Goal: Task Accomplishment & Management: Manage account settings

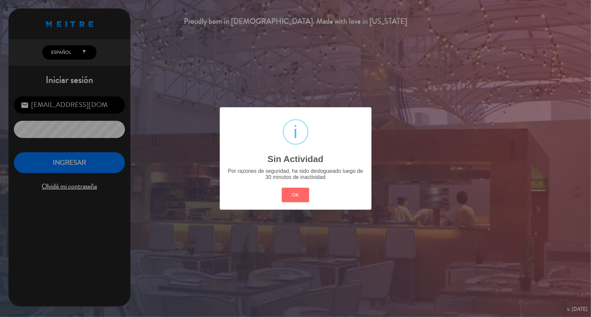
click at [294, 202] on button "OK" at bounding box center [295, 195] width 27 height 15
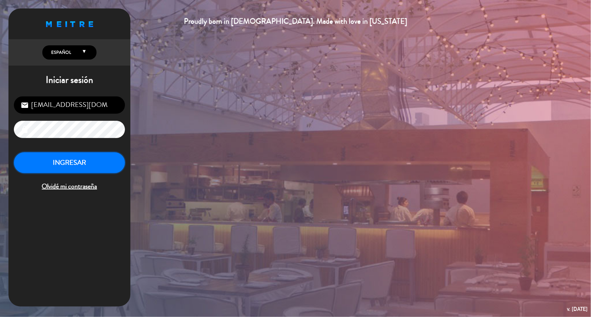
click at [68, 159] on button "INGRESAR" at bounding box center [69, 162] width 111 height 21
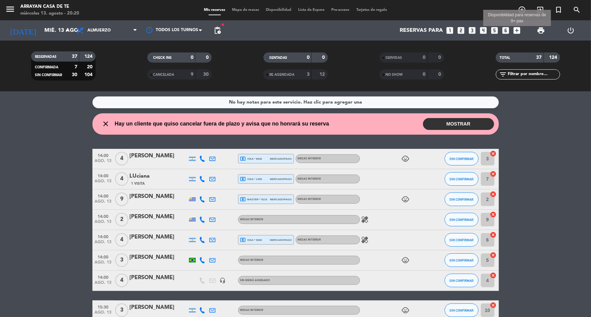
click at [516, 28] on icon "add_box" at bounding box center [516, 30] width 9 height 9
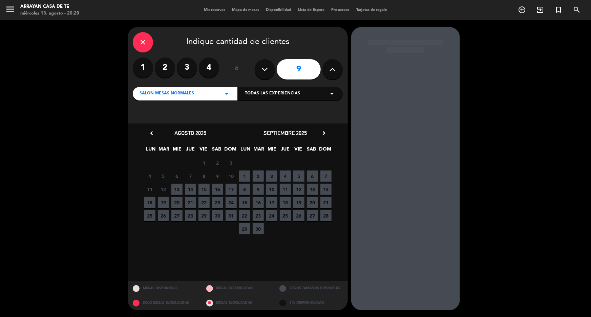
click at [268, 67] on button at bounding box center [265, 69] width 20 height 20
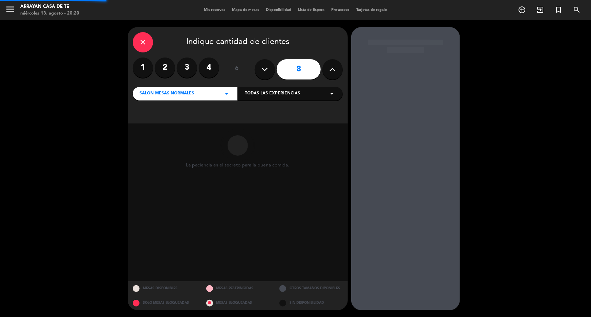
click at [268, 67] on button at bounding box center [265, 69] width 20 height 20
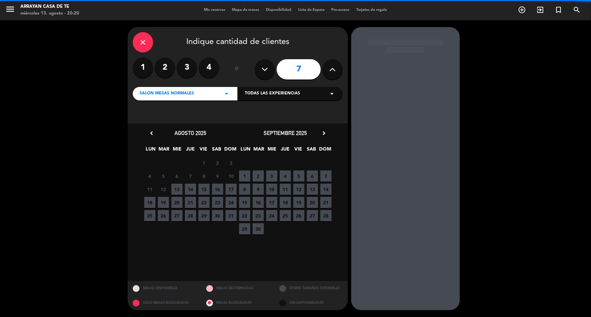
click at [268, 66] on button at bounding box center [265, 69] width 20 height 20
type input "6"
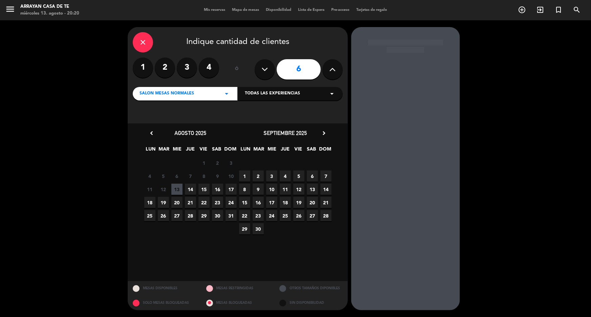
click at [191, 189] on span "14" at bounding box center [190, 189] width 11 height 11
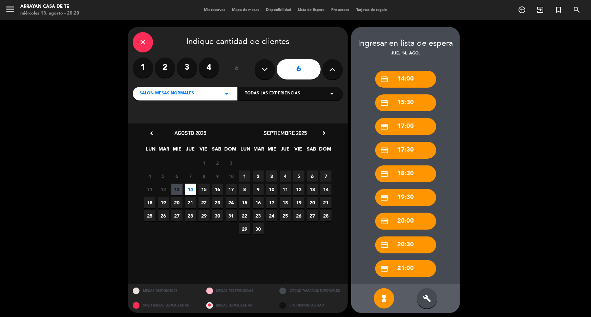
click at [143, 40] on icon "close" at bounding box center [143, 42] width 8 height 8
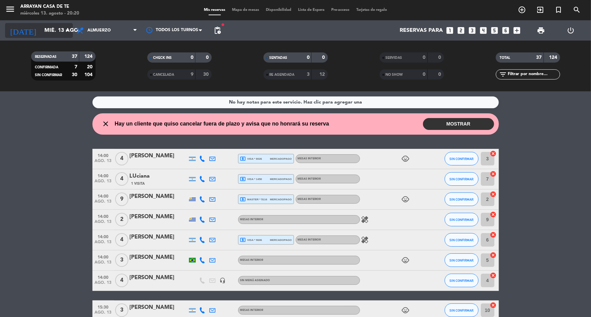
click at [62, 31] on input "mié. 13 ago." at bounding box center [76, 30] width 71 height 13
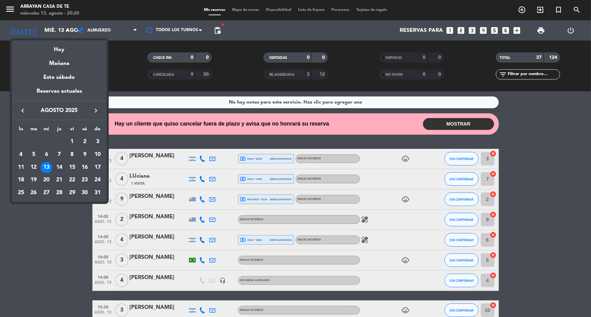
click at [58, 168] on div "14" at bounding box center [59, 168] width 12 height 12
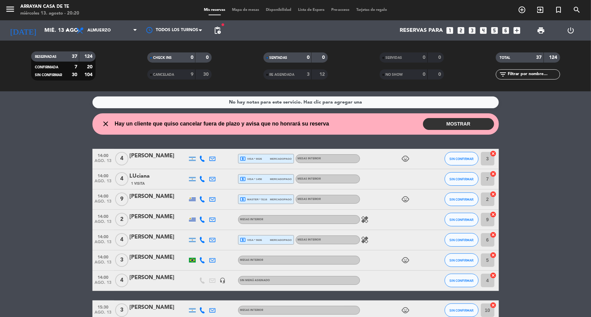
type input "jue. 14 ago."
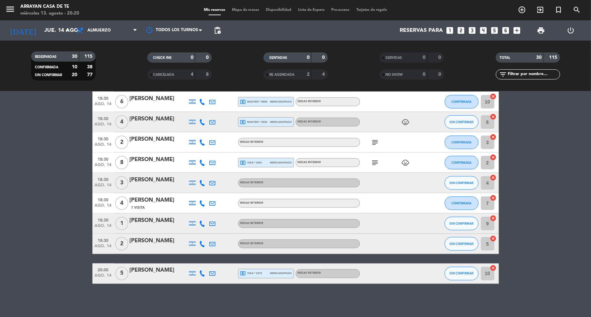
scroll to position [486, 0]
click at [516, 28] on icon "add_box" at bounding box center [516, 30] width 9 height 9
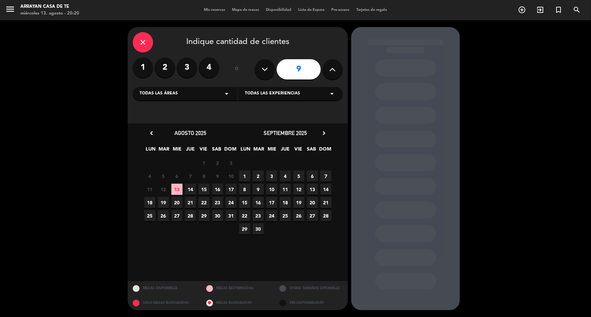
click at [144, 42] on icon "close" at bounding box center [143, 42] width 8 height 8
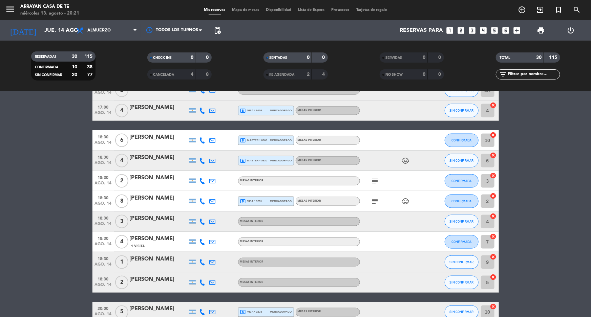
scroll to position [461, 0]
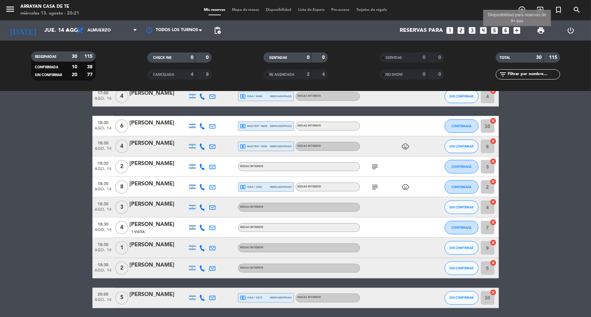
click at [517, 29] on icon "add_box" at bounding box center [516, 30] width 9 height 9
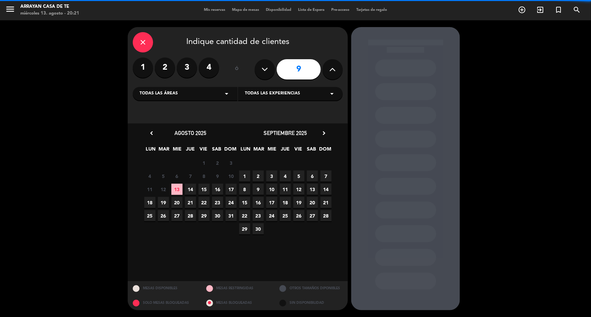
click at [268, 71] on icon at bounding box center [265, 69] width 6 height 10
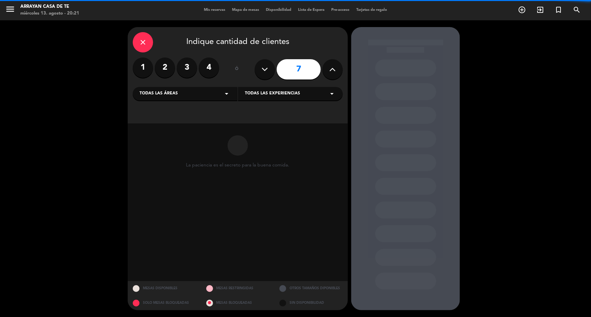
click at [268, 71] on icon at bounding box center [265, 69] width 6 height 10
type input "6"
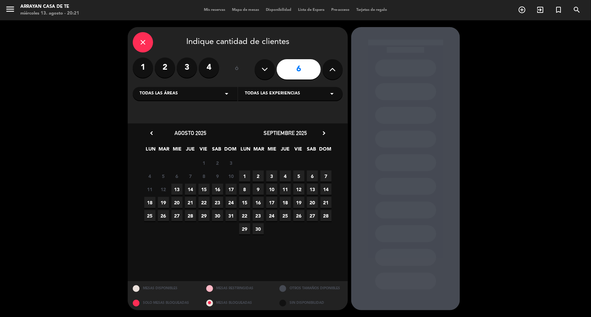
click at [189, 189] on span "14" at bounding box center [190, 189] width 11 height 11
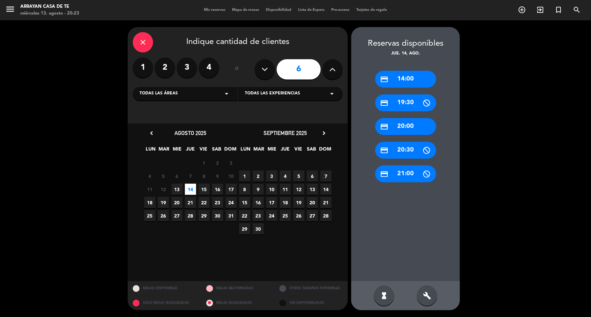
click at [205, 190] on span "15" at bounding box center [203, 189] width 11 height 11
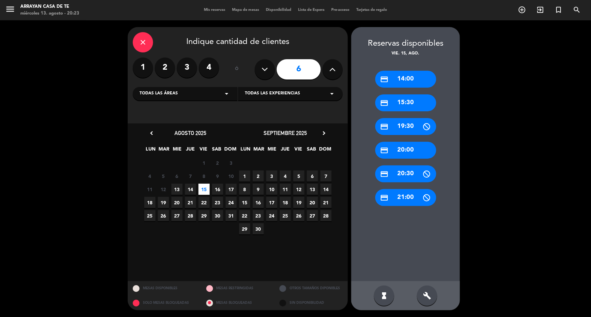
click at [192, 190] on span "14" at bounding box center [190, 189] width 11 height 11
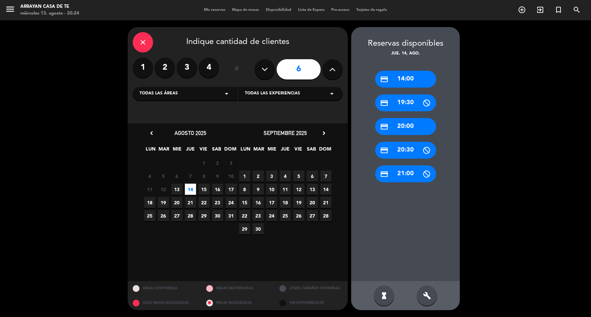
click at [218, 189] on span "16" at bounding box center [217, 189] width 11 height 11
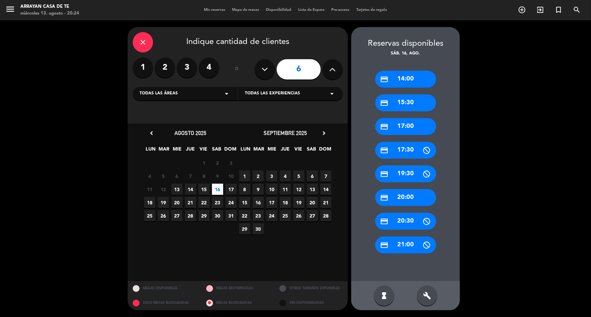
click at [202, 190] on span "15" at bounding box center [203, 189] width 11 height 11
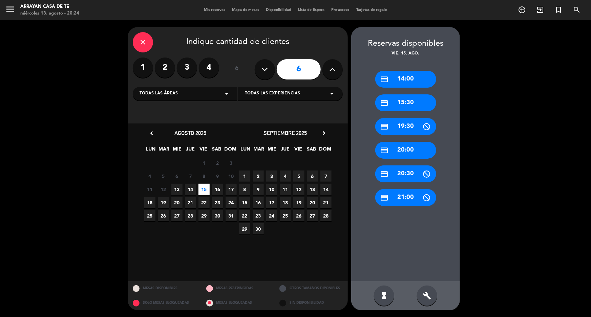
click at [409, 149] on div "credit_card 20:00" at bounding box center [405, 150] width 61 height 17
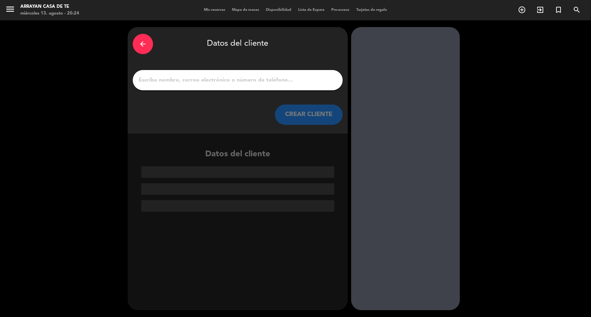
click at [204, 81] on input "1" at bounding box center [238, 79] width 200 height 9
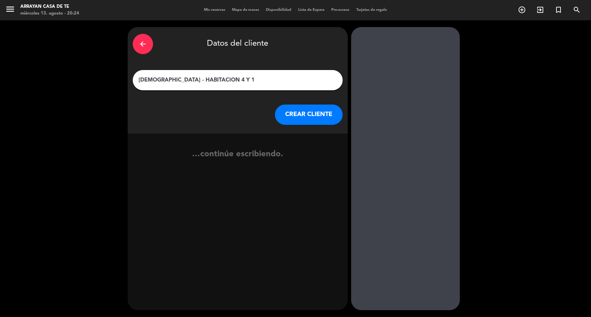
type input "[DEMOGRAPHIC_DATA] - HABITACION 4 Y 1"
click at [325, 115] on button "CREAR CLIENTE" at bounding box center [309, 115] width 68 height 20
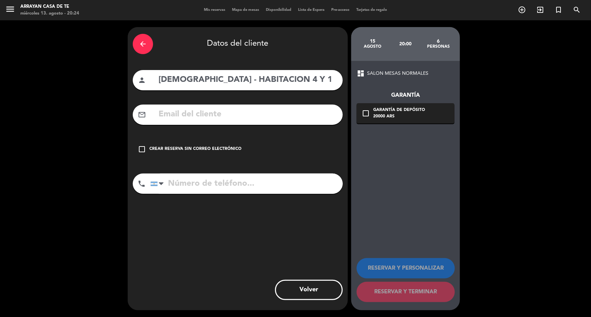
click at [141, 150] on icon "check_box_outline_blank" at bounding box center [142, 149] width 8 height 8
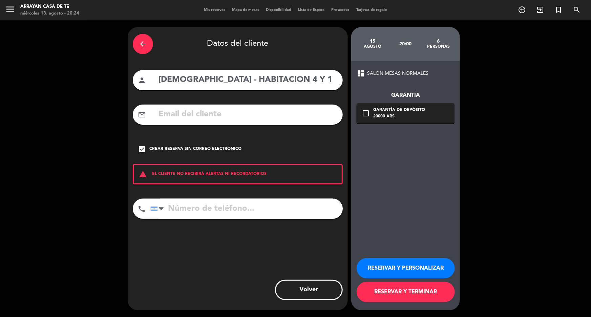
click at [420, 292] on button "RESERVAR Y TERMINAR" at bounding box center [405, 292] width 98 height 20
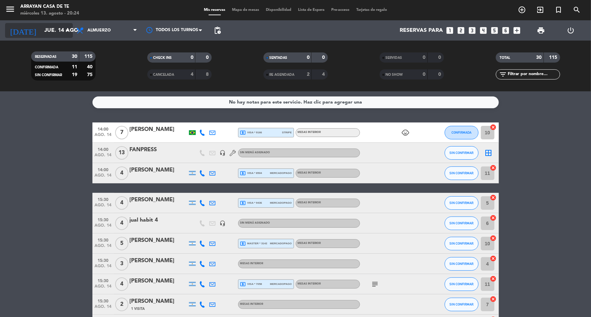
click at [56, 26] on input "jue. 14 ago." at bounding box center [76, 30] width 71 height 13
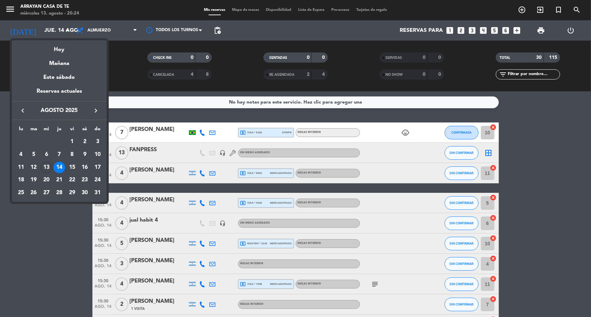
click at [74, 168] on div "15" at bounding box center [72, 168] width 12 height 12
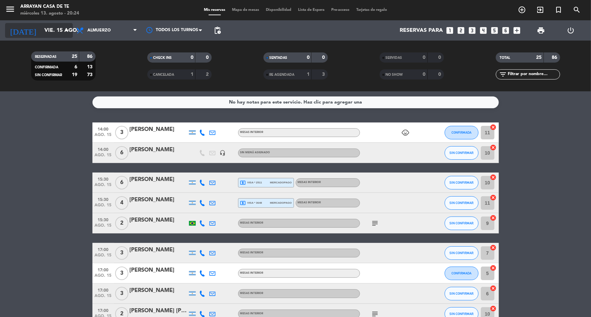
click at [59, 28] on input "vie. 15 ago." at bounding box center [76, 30] width 71 height 13
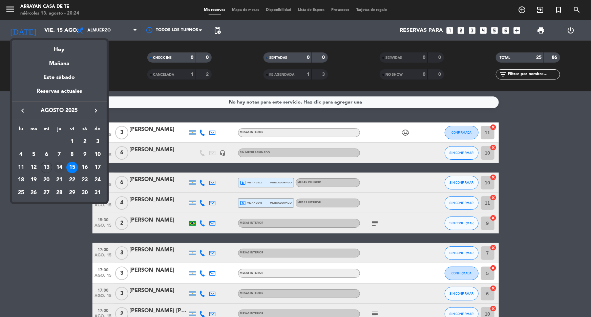
click at [58, 167] on div "14" at bounding box center [59, 168] width 12 height 12
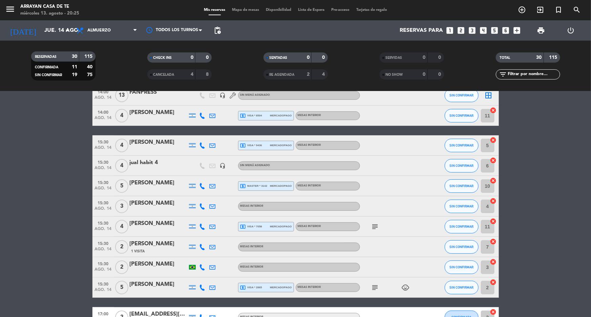
scroll to position [55, 0]
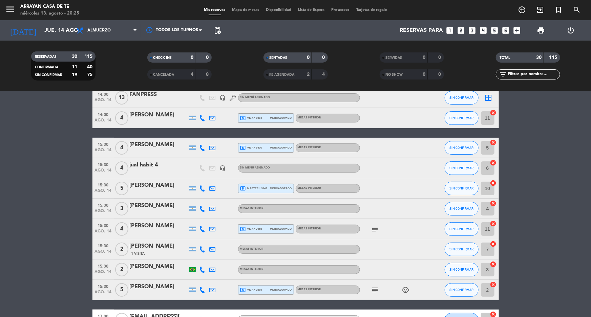
click at [145, 166] on div "jual habit 4" at bounding box center [159, 165] width 58 height 9
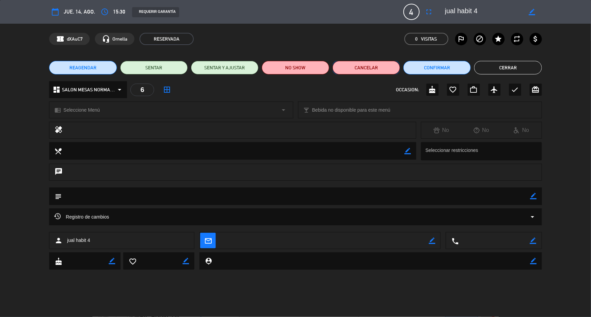
click at [374, 67] on button "Cancelar" at bounding box center [365, 68] width 67 height 14
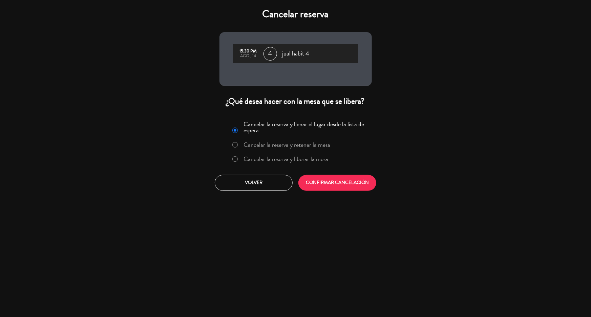
click at [278, 158] on label "Cancelar la reserva y liberar la mesa" at bounding box center [285, 159] width 85 height 6
click at [346, 185] on button "CONFIRMAR CANCELACIÓN" at bounding box center [337, 183] width 78 height 16
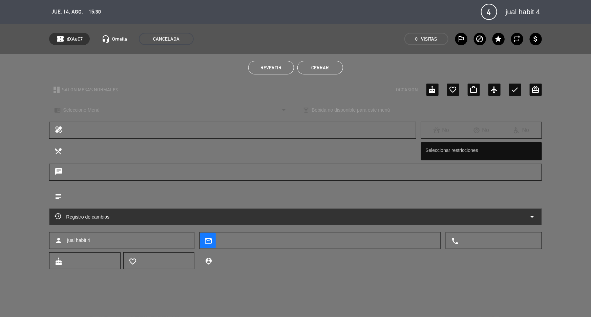
click at [321, 66] on button "Cerrar" at bounding box center [320, 68] width 46 height 14
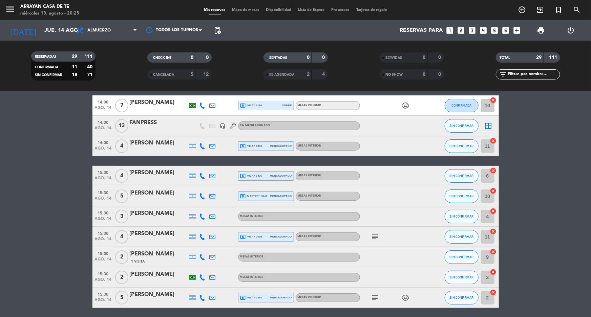
scroll to position [0, 0]
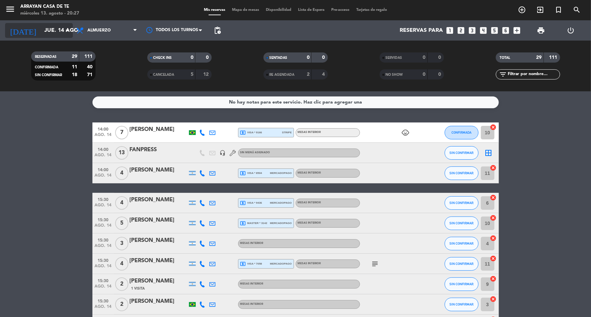
click at [62, 30] on input "jue. 14 ago." at bounding box center [76, 30] width 71 height 13
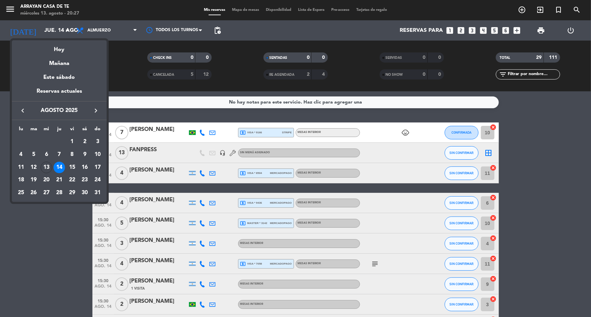
click at [64, 166] on div "14" at bounding box center [59, 168] width 12 height 12
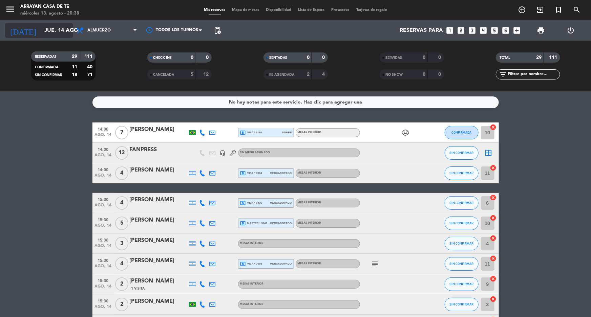
click at [56, 29] on input "jue. 14 ago." at bounding box center [76, 30] width 71 height 13
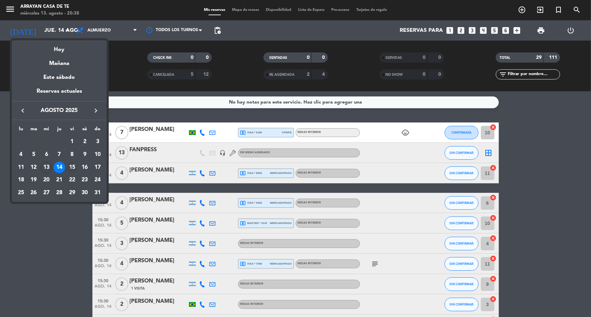
click at [71, 169] on div "15" at bounding box center [72, 168] width 12 height 12
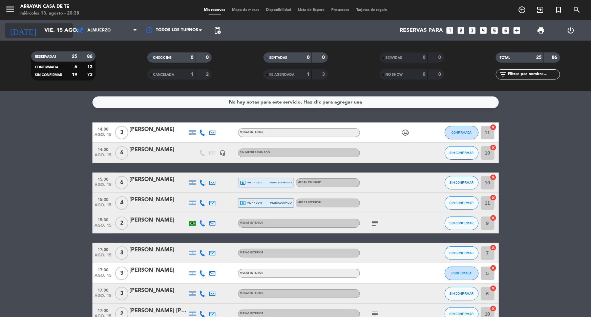
click at [50, 36] on input "vie. 15 ago." at bounding box center [76, 30] width 71 height 13
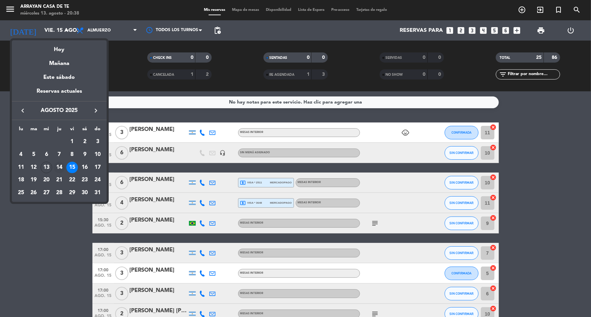
click at [61, 168] on div "14" at bounding box center [59, 168] width 12 height 12
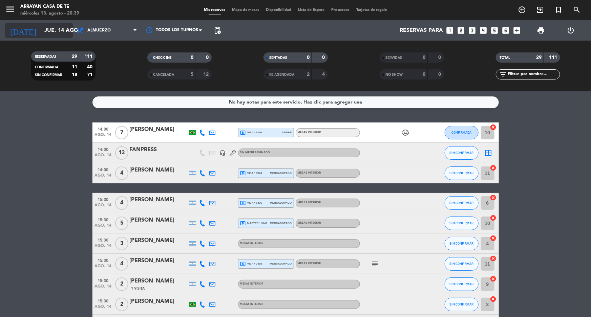
click at [58, 32] on input "jue. 14 ago." at bounding box center [76, 30] width 71 height 13
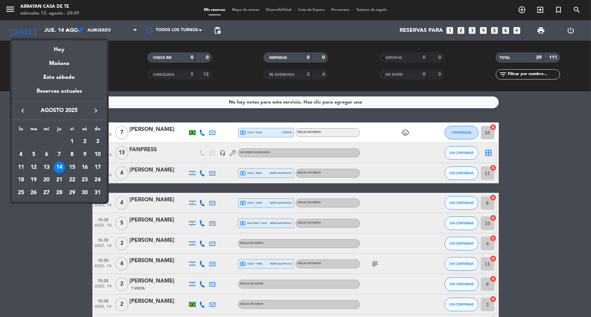
click at [95, 166] on div "17" at bounding box center [98, 168] width 12 height 12
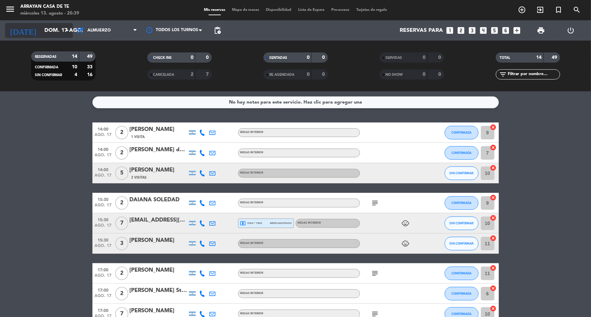
click at [41, 28] on input "dom. 17 ago." at bounding box center [76, 30] width 71 height 13
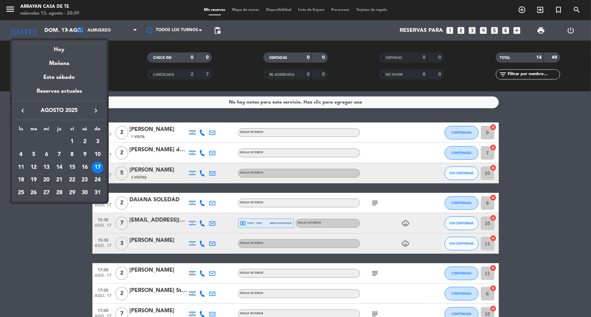
click at [47, 179] on div "20" at bounding box center [47, 180] width 12 height 12
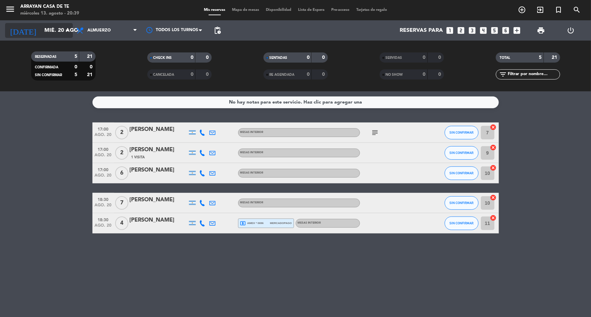
click at [61, 34] on input "mié. 20 ago." at bounding box center [76, 30] width 71 height 13
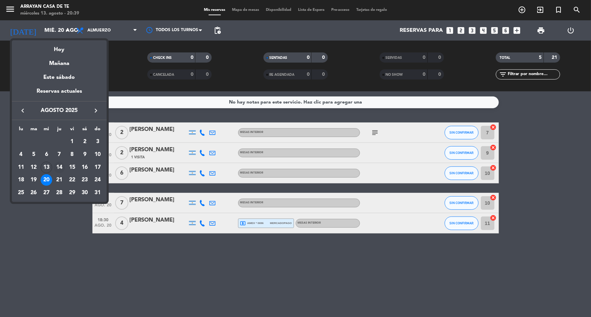
click at [56, 168] on div "14" at bounding box center [59, 168] width 12 height 12
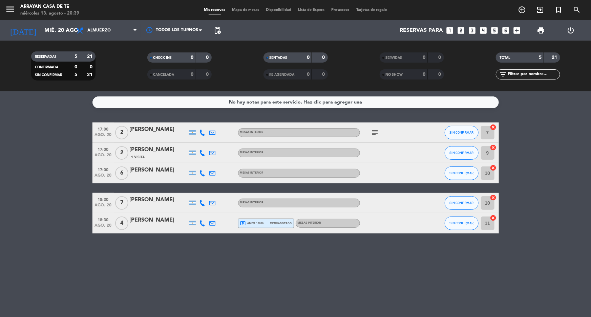
type input "jue. 14 ago."
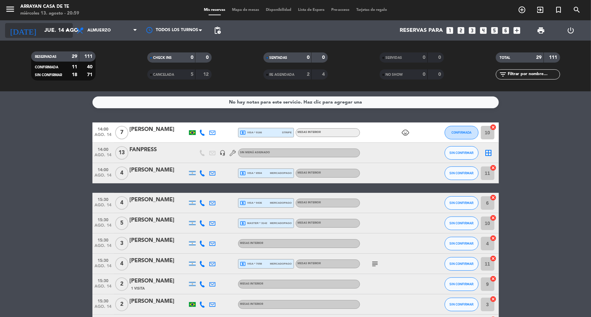
click at [48, 30] on input "jue. 14 ago." at bounding box center [76, 30] width 71 height 13
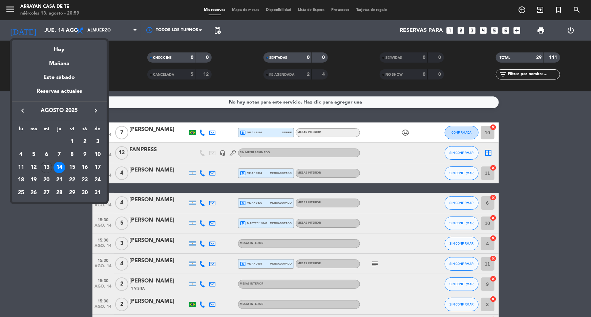
click at [58, 169] on div "14" at bounding box center [59, 168] width 12 height 12
